Goal: Use online tool/utility: Utilize a website feature to perform a specific function

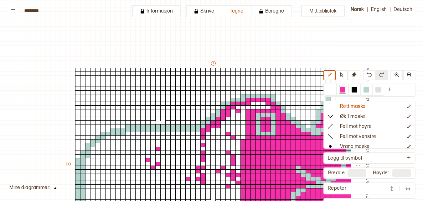
scroll to position [98, 50]
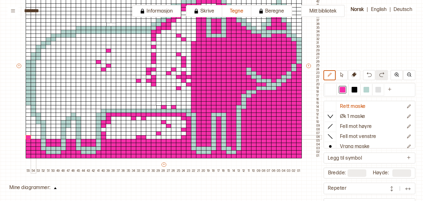
click at [33, 137] on div at bounding box center [34, 137] width 6 height 4
click at [36, 136] on div at bounding box center [39, 137] width 6 height 4
click at [48, 137] on div at bounding box center [49, 137] width 6 height 4
click at [52, 136] on div at bounding box center [54, 137] width 6 height 4
click at [59, 137] on div at bounding box center [59, 137] width 6 height 4
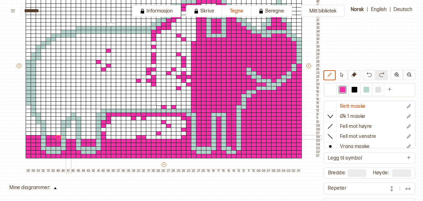
click at [69, 136] on div at bounding box center [69, 137] width 6 height 4
click at [73, 137] on div at bounding box center [74, 137] width 6 height 4
drag, startPoint x: 82, startPoint y: 137, endPoint x: 93, endPoint y: 136, distance: 11.0
click at [93, 136] on div "+ + + + 55 54 53 52 51 50 49 48 47 46 45 44 43 42 41 40 39 38 37 36 35 34 33 32…" at bounding box center [169, 67] width 306 height 211
drag, startPoint x: 108, startPoint y: 136, endPoint x: 124, endPoint y: 136, distance: 15.4
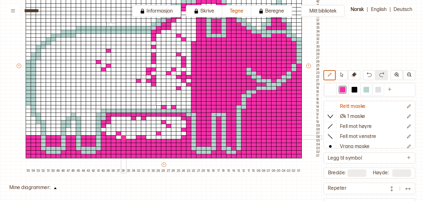
click at [124, 136] on div "+ + + + 55 54 53 52 51 50 49 48 47 46 45 44 43 42 41 40 39 38 37 36 35 34 33 32…" at bounding box center [169, 67] width 306 height 211
click at [119, 137] on div at bounding box center [119, 137] width 6 height 4
click at [334, 91] on div at bounding box center [331, 90] width 8 height 8
click at [119, 133] on div at bounding box center [119, 133] width 6 height 4
click at [342, 91] on div at bounding box center [343, 90] width 6 height 6
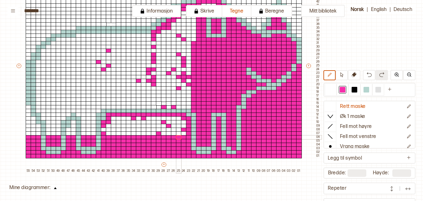
drag, startPoint x: 128, startPoint y: 138, endPoint x: 180, endPoint y: 138, distance: 53.0
click at [180, 138] on div "+ + + + 55 54 53 52 51 50 49 48 47 46 45 44 43 42 41 40 39 38 37 36 35 34 33 32…" at bounding box center [169, 67] width 306 height 211
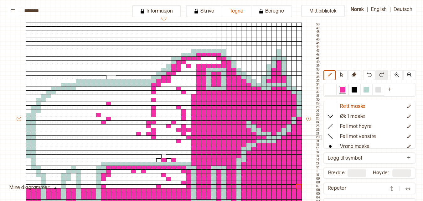
scroll to position [39, 50]
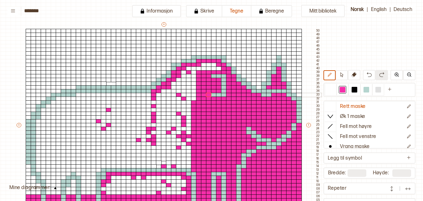
drag, startPoint x: 208, startPoint y: 77, endPoint x: 207, endPoint y: 95, distance: 18.5
click at [207, 95] on div "+ + + + 55 54 53 52 51 50 49 48 47 46 45 44 43 42 41 40 39 38 37 36 35 34 33 32…" at bounding box center [169, 126] width 306 height 211
drag, startPoint x: 213, startPoint y: 94, endPoint x: 223, endPoint y: 94, distance: 9.4
click at [223, 94] on div "+ + + + 55 54 53 52 51 50 49 48 47 46 45 44 43 42 41 40 39 38 37 36 35 34 33 32…" at bounding box center [169, 126] width 306 height 211
click at [365, 90] on div at bounding box center [367, 90] width 6 height 6
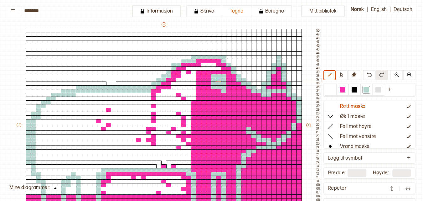
drag, startPoint x: 213, startPoint y: 81, endPoint x: 218, endPoint y: 81, distance: 5.1
click at [218, 81] on div "+ + + + 55 54 53 52 51 50 49 48 47 46 45 44 43 42 41 40 39 38 37 36 35 34 33 32…" at bounding box center [169, 126] width 306 height 211
drag, startPoint x: 218, startPoint y: 90, endPoint x: 213, endPoint y: 89, distance: 4.8
click at [213, 89] on div "+ + + + 55 54 53 52 51 50 49 48 47 46 45 44 43 42 41 40 39 38 37 36 35 34 33 32…" at bounding box center [169, 126] width 306 height 211
click at [345, 92] on div at bounding box center [343, 90] width 6 height 6
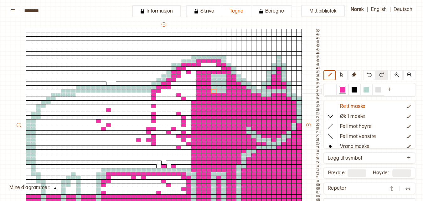
click at [223, 92] on div at bounding box center [224, 91] width 6 height 4
click at [214, 91] on div at bounding box center [214, 91] width 6 height 4
click at [223, 76] on div at bounding box center [224, 76] width 6 height 4
click at [211, 76] on div at bounding box center [209, 76] width 6 height 4
click at [215, 77] on div at bounding box center [214, 76] width 6 height 4
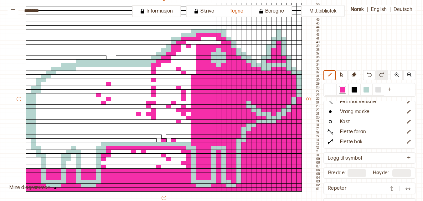
scroll to position [65, 50]
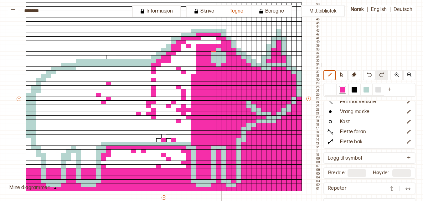
click at [219, 64] on div at bounding box center [219, 65] width 6 height 4
click at [367, 90] on div at bounding box center [367, 90] width 6 height 6
click at [218, 65] on div at bounding box center [219, 65] width 6 height 4
click at [373, 54] on div "Mitt bibliotek Rett maske Øk 1 maske Fell mot høyre Fell mot venstre Vrang mask…" at bounding box center [373, 136] width 847 height 402
click at [219, 57] on div at bounding box center [219, 57] width 6 height 4
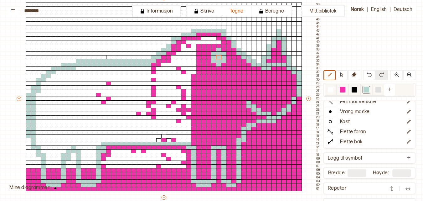
click at [343, 91] on div at bounding box center [343, 90] width 6 height 6
click at [218, 55] on div at bounding box center [219, 57] width 6 height 4
click at [218, 53] on div at bounding box center [219, 53] width 6 height 4
click at [364, 37] on div "Mitt bibliotek Rett maske Øk 1 maske Fell mot høyre Fell mot venstre Vrang mask…" at bounding box center [373, 136] width 847 height 402
click at [218, 62] on div at bounding box center [219, 61] width 6 height 4
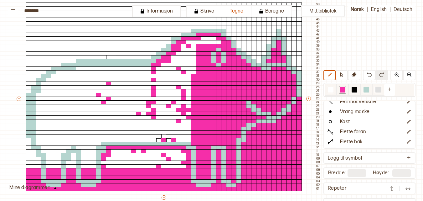
click at [364, 91] on div at bounding box center [367, 90] width 6 height 6
click at [224, 64] on div at bounding box center [224, 65] width 6 height 4
click at [212, 64] on div at bounding box center [214, 65] width 6 height 4
click at [213, 50] on div at bounding box center [214, 50] width 6 height 4
click at [220, 49] on div at bounding box center [219, 50] width 6 height 4
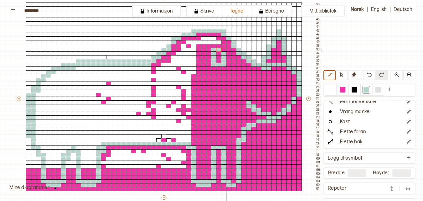
click at [223, 50] on div at bounding box center [224, 50] width 6 height 4
click at [360, 57] on div "Mitt bibliotek Rett maske Øk 1 maske Fell mot høyre Fell mot venstre Vrang mask…" at bounding box center [373, 136] width 847 height 402
click at [27, 167] on div at bounding box center [29, 166] width 6 height 4
click at [341, 91] on div at bounding box center [343, 90] width 6 height 6
click at [29, 167] on div at bounding box center [29, 166] width 6 height 4
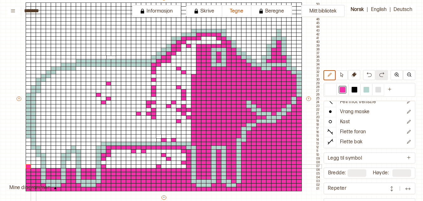
click at [33, 166] on div at bounding box center [34, 166] width 6 height 4
click at [40, 166] on div at bounding box center [39, 166] width 6 height 4
drag, startPoint x: 49, startPoint y: 166, endPoint x: 59, endPoint y: 166, distance: 9.7
click at [59, 166] on div "+ + + + 55 54 53 52 51 50 49 48 47 46 45 44 43 42 41 40 39 38 37 36 35 34 33 32…" at bounding box center [169, 100] width 306 height 211
drag, startPoint x: 69, startPoint y: 166, endPoint x: 74, endPoint y: 165, distance: 5.4
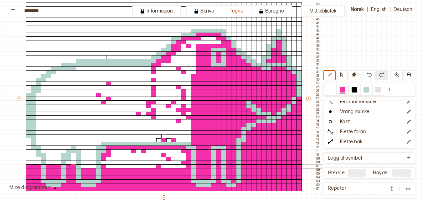
click at [74, 165] on div "+ + + + 55 54 53 52 51 50 49 48 47 46 45 44 43 42 41 40 39 38 37 36 35 34 33 32…" at bounding box center [169, 100] width 306 height 211
drag, startPoint x: 82, startPoint y: 166, endPoint x: 94, endPoint y: 166, distance: 11.3
click at [94, 166] on div "+ + + + 55 54 53 52 51 50 49 48 47 46 45 44 43 42 41 40 39 38 37 36 35 34 33 32…" at bounding box center [169, 100] width 306 height 211
drag, startPoint x: 107, startPoint y: 166, endPoint x: 184, endPoint y: 166, distance: 76.5
click at [184, 166] on div "+ + + + 55 54 53 52 51 50 49 48 47 46 45 44 43 42 41 40 39 38 37 36 35 34 33 32…" at bounding box center [169, 100] width 306 height 211
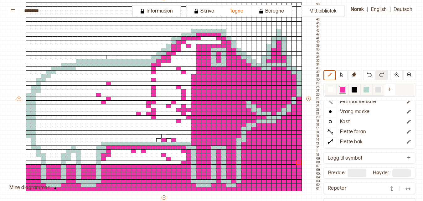
click at [355, 90] on div at bounding box center [355, 90] width 6 height 6
click at [298, 163] on div at bounding box center [299, 162] width 6 height 4
click at [341, 89] on div at bounding box center [343, 90] width 6 height 6
click at [299, 163] on div at bounding box center [299, 162] width 6 height 4
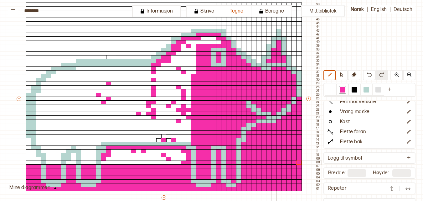
click at [272, 162] on div at bounding box center [274, 162] width 6 height 4
click at [218, 162] on div at bounding box center [219, 162] width 6 height 4
click at [179, 163] on div at bounding box center [179, 162] width 6 height 4
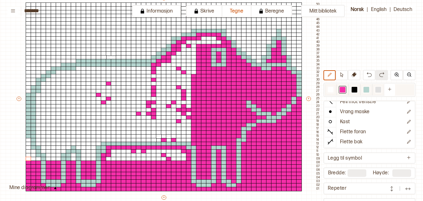
click at [354, 86] on div at bounding box center [355, 90] width 8 height 8
click at [341, 88] on div at bounding box center [343, 90] width 6 height 6
click at [27, 159] on div at bounding box center [29, 159] width 6 height 4
click at [33, 160] on div at bounding box center [34, 159] width 6 height 4
click at [36, 159] on div at bounding box center [39, 159] width 6 height 4
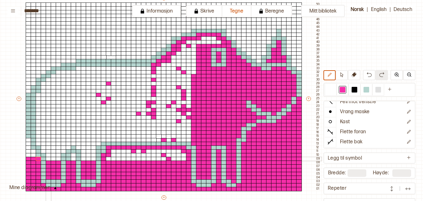
drag, startPoint x: 47, startPoint y: 159, endPoint x: 51, endPoint y: 159, distance: 4.7
click at [47, 159] on div at bounding box center [49, 159] width 6 height 4
click at [51, 159] on div at bounding box center [54, 159] width 6 height 4
click at [57, 159] on div at bounding box center [59, 159] width 6 height 4
click at [74, 160] on div at bounding box center [74, 159] width 6 height 4
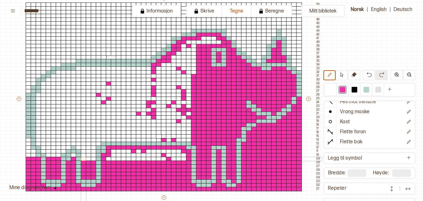
click at [85, 159] on div at bounding box center [84, 159] width 6 height 4
click at [86, 159] on div at bounding box center [89, 159] width 6 height 4
click at [93, 159] on div at bounding box center [94, 159] width 6 height 4
click at [190, 156] on div at bounding box center [189, 155] width 6 height 4
click at [190, 158] on div at bounding box center [189, 159] width 6 height 4
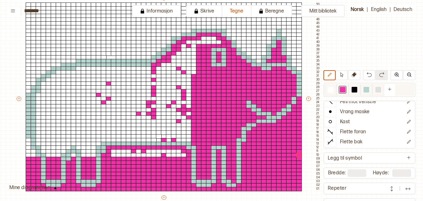
click at [353, 87] on div at bounding box center [355, 90] width 6 height 6
click at [299, 154] on div at bounding box center [299, 155] width 6 height 4
click at [343, 91] on div at bounding box center [343, 90] width 6 height 6
click at [298, 154] on div at bounding box center [299, 155] width 6 height 4
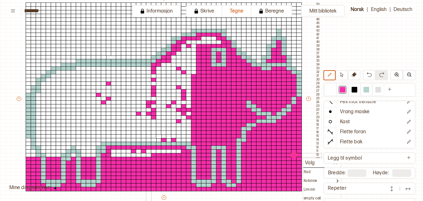
click at [151, 154] on div at bounding box center [149, 155] width 6 height 4
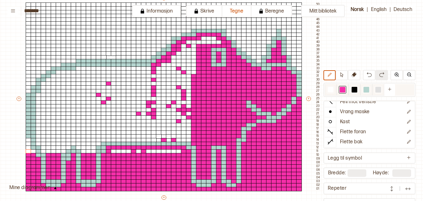
click at [353, 89] on div at bounding box center [355, 90] width 6 height 6
click at [345, 89] on div at bounding box center [343, 90] width 6 height 6
drag, startPoint x: 363, startPoint y: 81, endPoint x: 139, endPoint y: 151, distance: 234.0
click at [139, 151] on div at bounding box center [139, 151] width 6 height 4
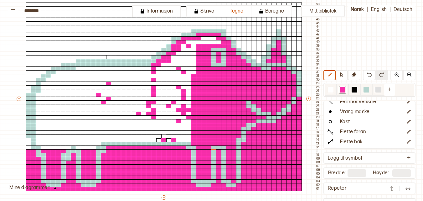
click at [352, 91] on div at bounding box center [355, 90] width 6 height 6
click at [300, 147] on div at bounding box center [299, 147] width 6 height 4
